Goal: Information Seeking & Learning: Understand process/instructions

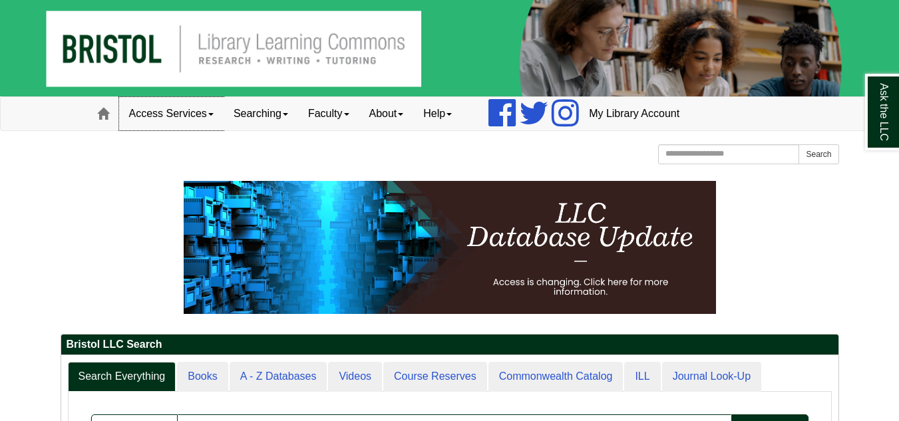
click at [209, 114] on link "Access Services" at bounding box center [171, 113] width 104 height 33
click at [353, 111] on link "Faculty" at bounding box center [328, 113] width 61 height 33
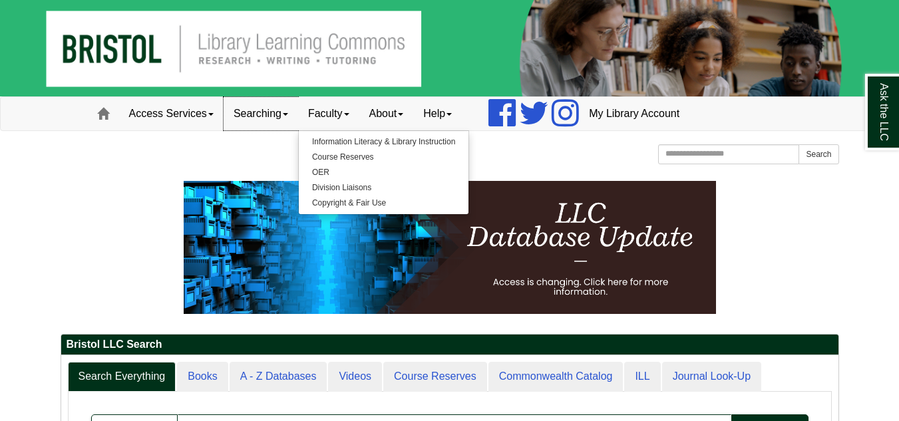
click at [279, 112] on link "Searching" at bounding box center [261, 113] width 75 height 33
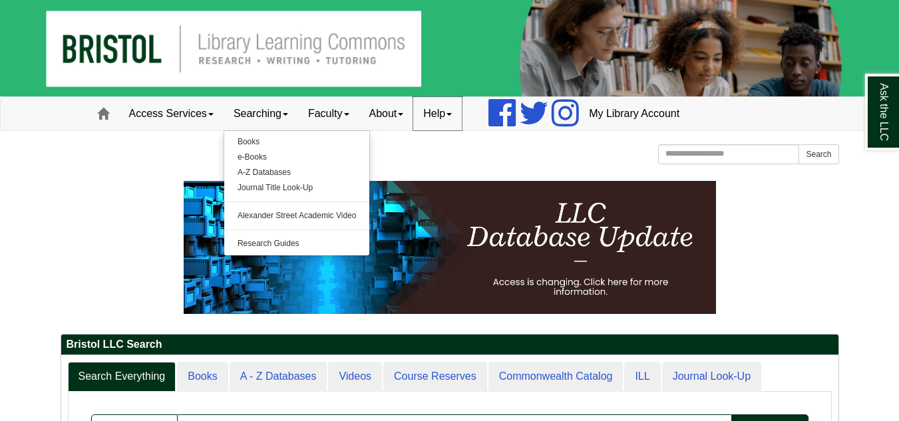
click at [441, 119] on link "Help" at bounding box center [437, 113] width 49 height 33
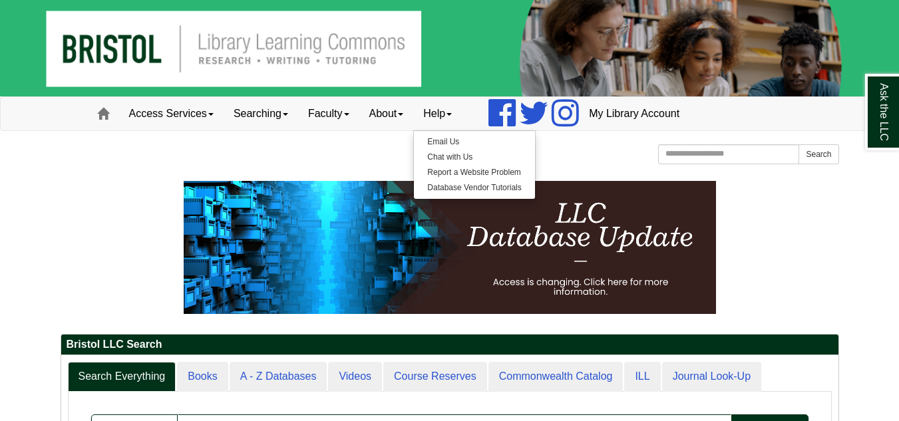
click at [94, 204] on p at bounding box center [450, 247] width 779 height 133
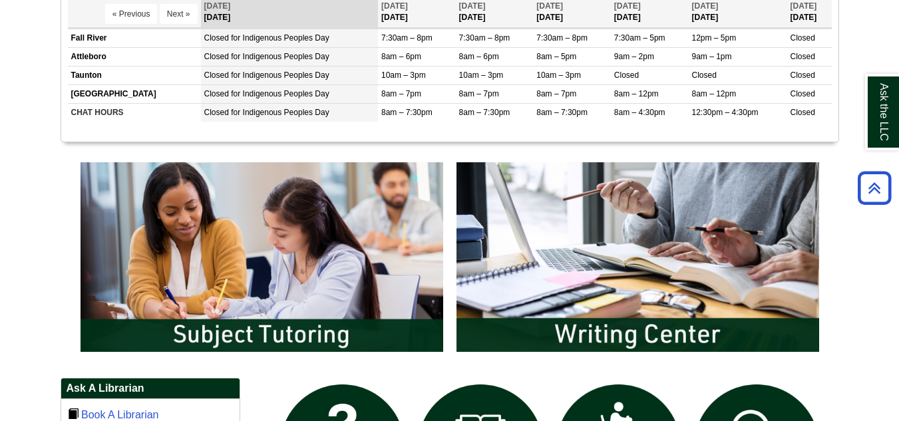
scroll to position [586, 0]
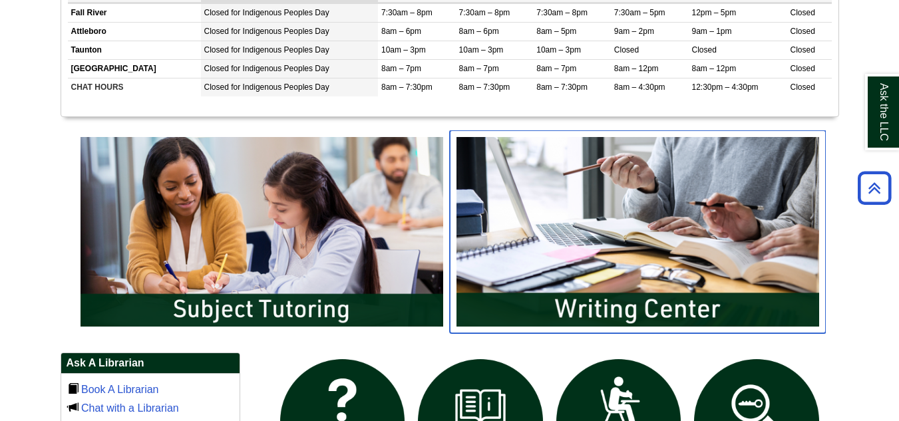
click at [582, 206] on img "slideshow" at bounding box center [638, 231] width 376 height 202
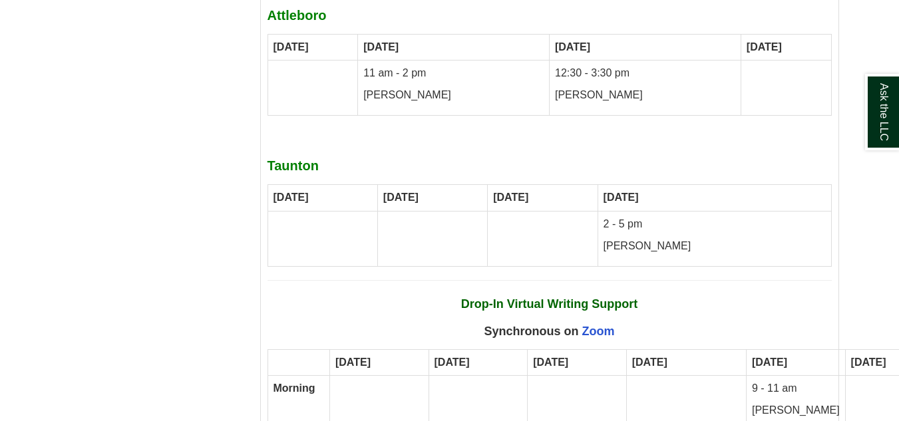
scroll to position [8691, 0]
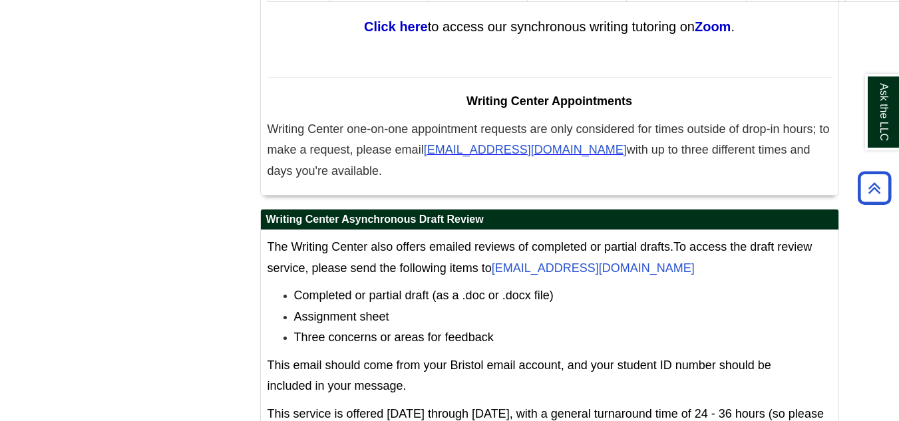
scroll to position [8504, 0]
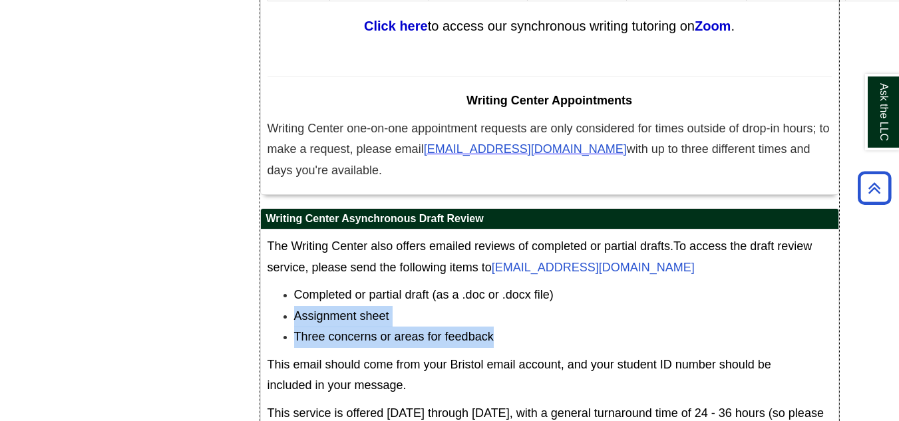
drag, startPoint x: 500, startPoint y: 219, endPoint x: 275, endPoint y: 193, distance: 227.1
click at [275, 285] on ul "Completed or partial draft (as a .doc or .docx file) Assignment sheet Three con…" at bounding box center [550, 316] width 564 height 63
click at [523, 327] on li "Three concerns or areas for feedback" at bounding box center [563, 337] width 538 height 21
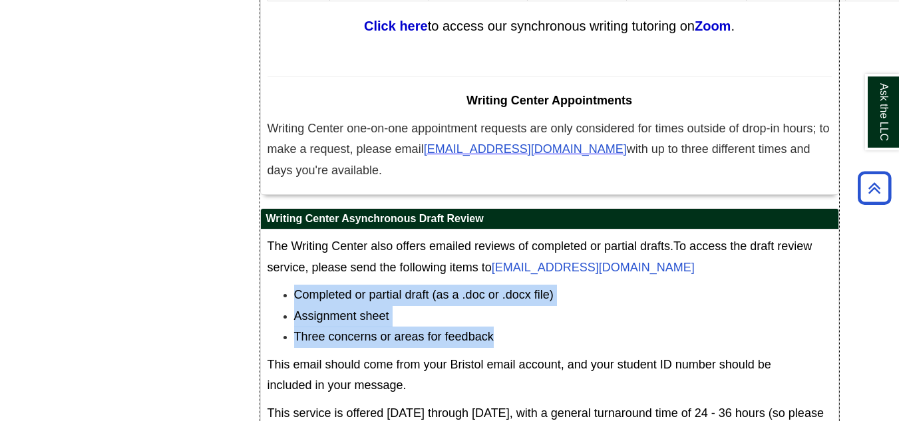
drag, startPoint x: 506, startPoint y: 223, endPoint x: 286, endPoint y: 170, distance: 226.5
click at [286, 285] on ul "Completed or partial draft (as a .doc or .docx file) Assignment sheet Three con…" at bounding box center [550, 316] width 564 height 63
click at [340, 288] on span "Completed or partial draft (as a .doc or .docx file)" at bounding box center [424, 294] width 260 height 13
drag, startPoint x: 504, startPoint y: 226, endPoint x: 291, endPoint y: 188, distance: 216.9
click at [291, 285] on ul "Completed or partial draft (as a .doc or .docx file) Assignment sheet Three con…" at bounding box center [550, 316] width 564 height 63
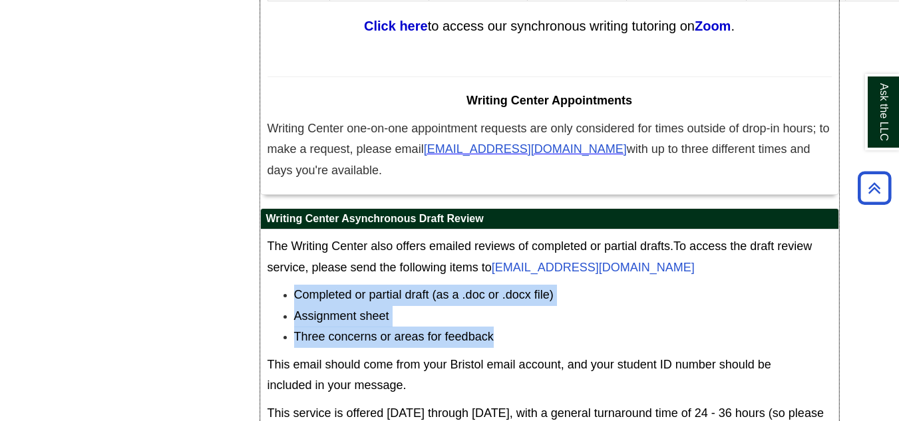
copy ul "Completed or partial draft (as a .doc or .docx file) Assignment sheet Three con…"
